Goal: Check status

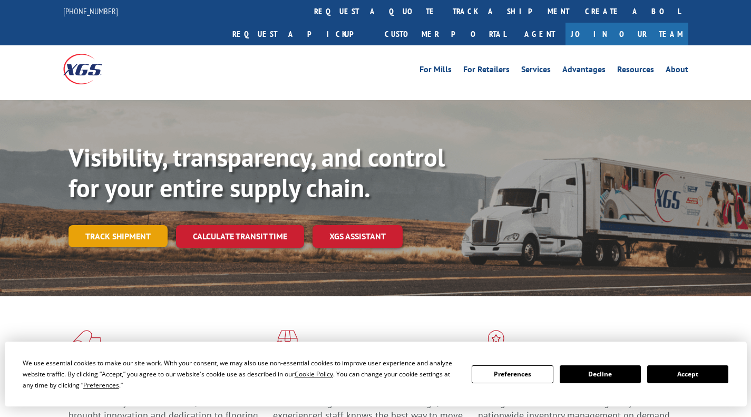
click at [128, 225] on link "Track shipment" at bounding box center [118, 236] width 99 height 22
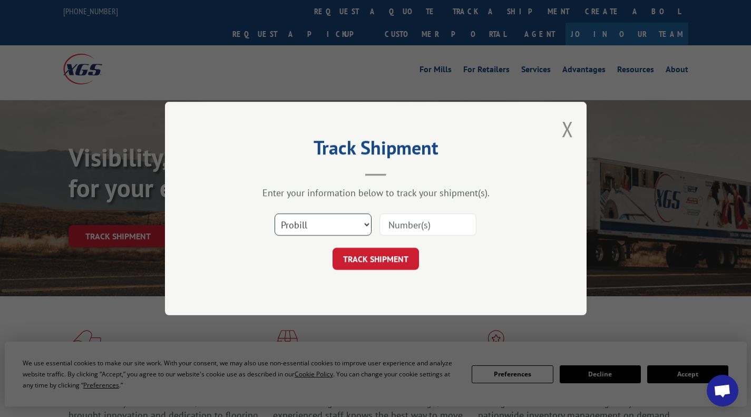
click at [363, 227] on select "Select category... Probill BOL PO" at bounding box center [323, 224] width 97 height 22
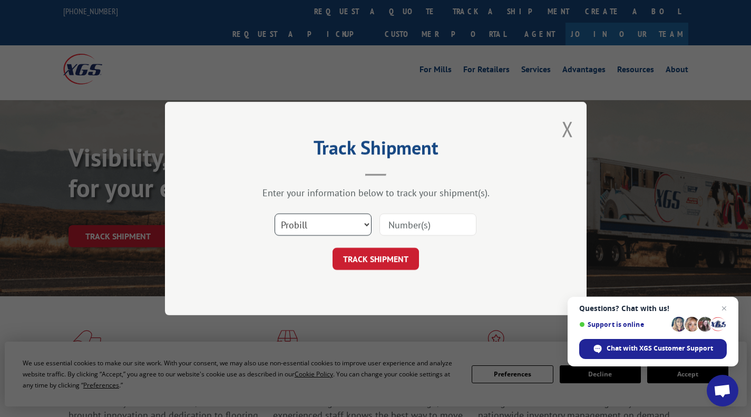
select select "bol"
click at [275, 213] on select "Select category... Probill BOL PO" at bounding box center [323, 224] width 97 height 22
click at [431, 221] on input at bounding box center [427, 224] width 97 height 22
paste input "5401304"
type input "5401304"
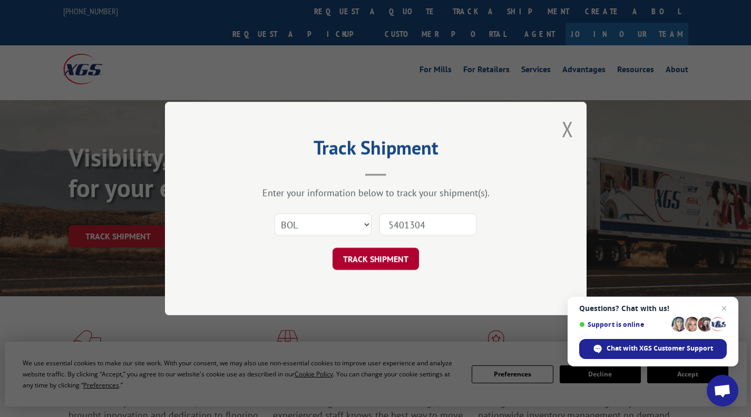
click at [377, 260] on button "TRACK SHIPMENT" at bounding box center [376, 259] width 86 height 22
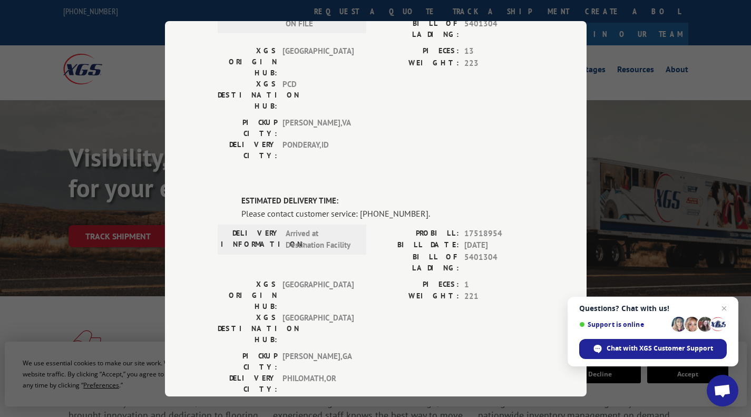
scroll to position [143, 0]
